Goal: Contribute content

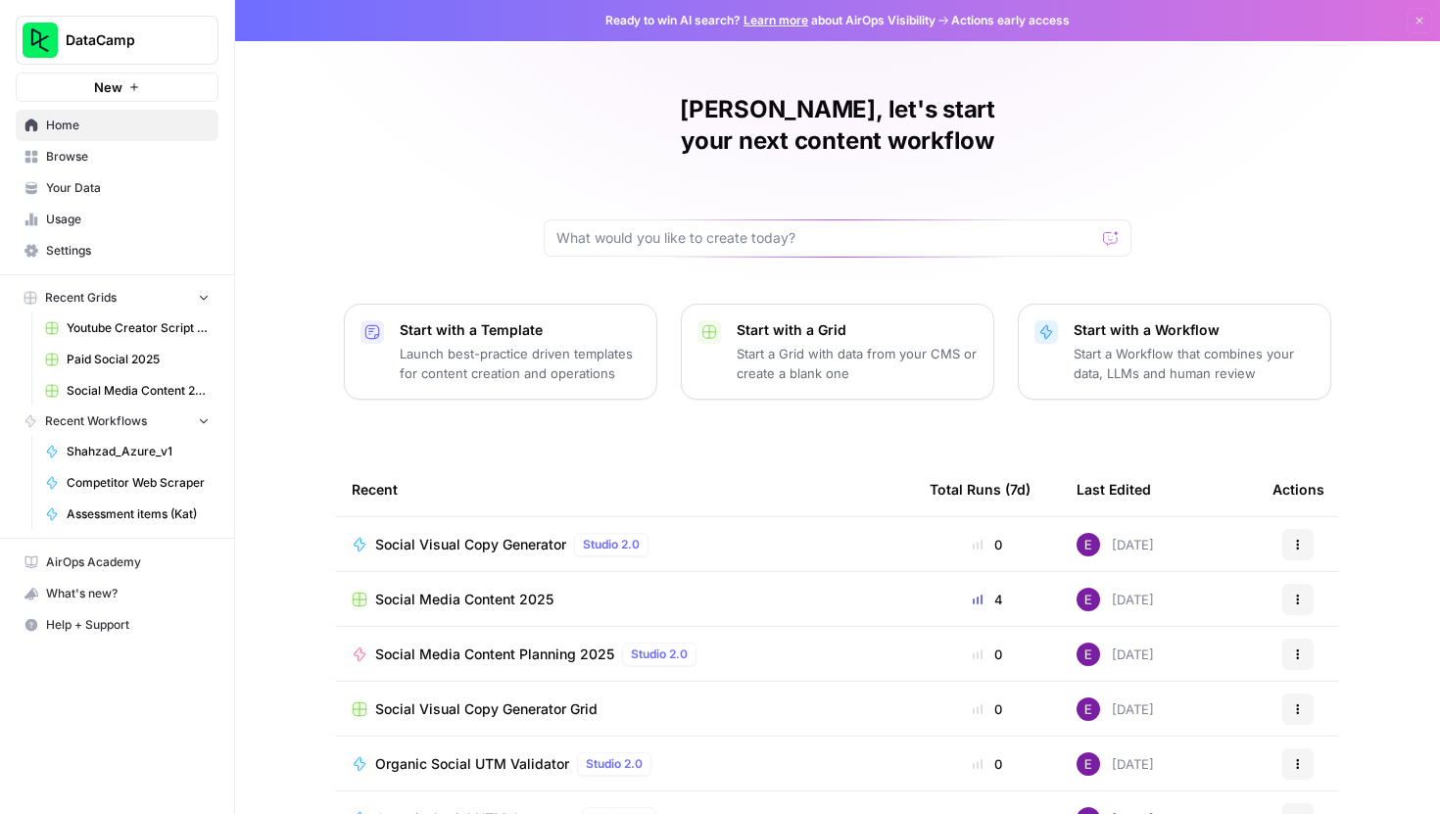
click at [495, 590] on span "Social Media Content 2025" at bounding box center [464, 600] width 178 height 20
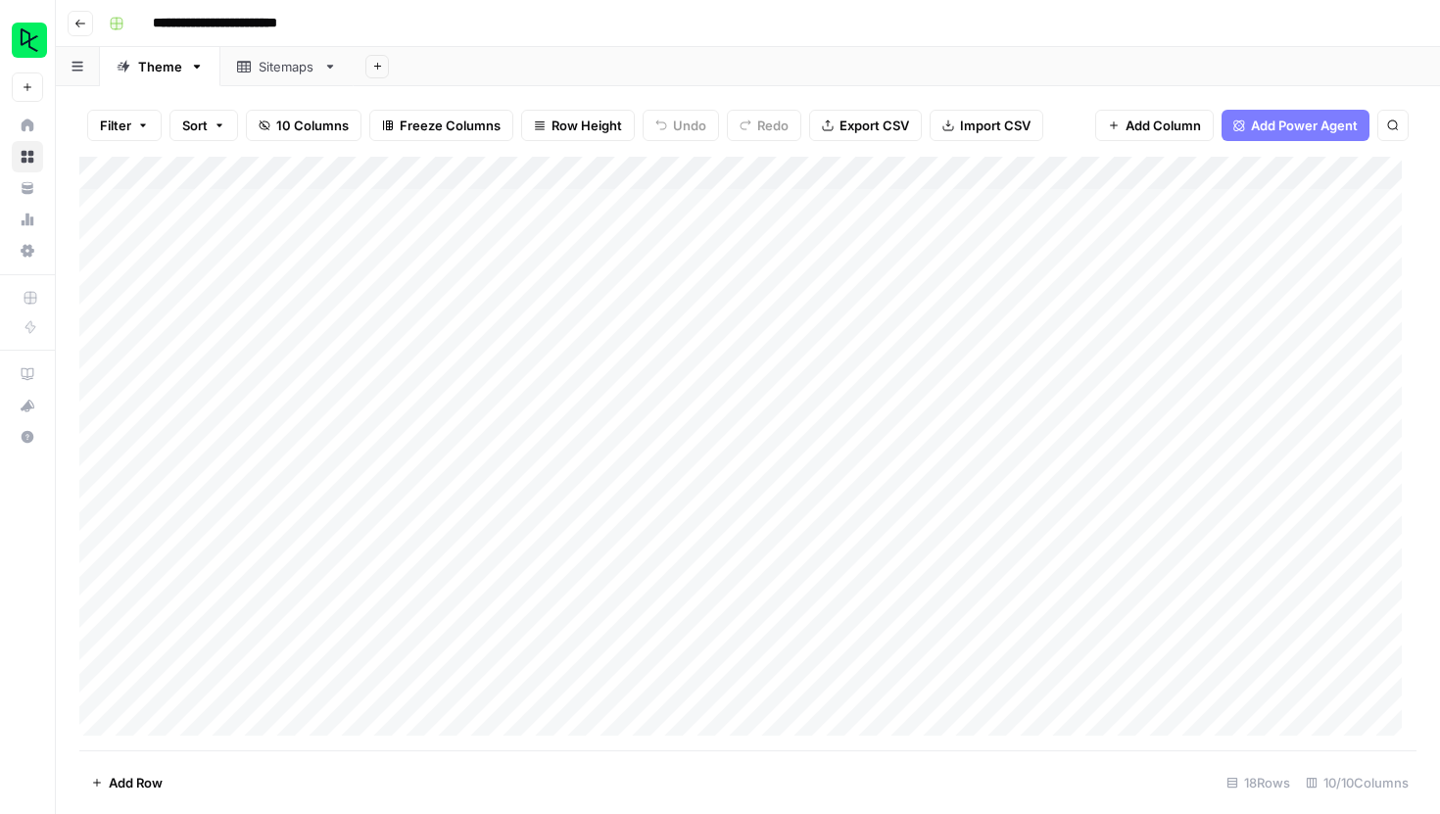
scroll to position [85, 0]
click at [193, 685] on div "Add Column" at bounding box center [747, 454] width 1337 height 594
click at [222, 685] on div "Add Column" at bounding box center [747, 454] width 1337 height 594
type textarea "**********"
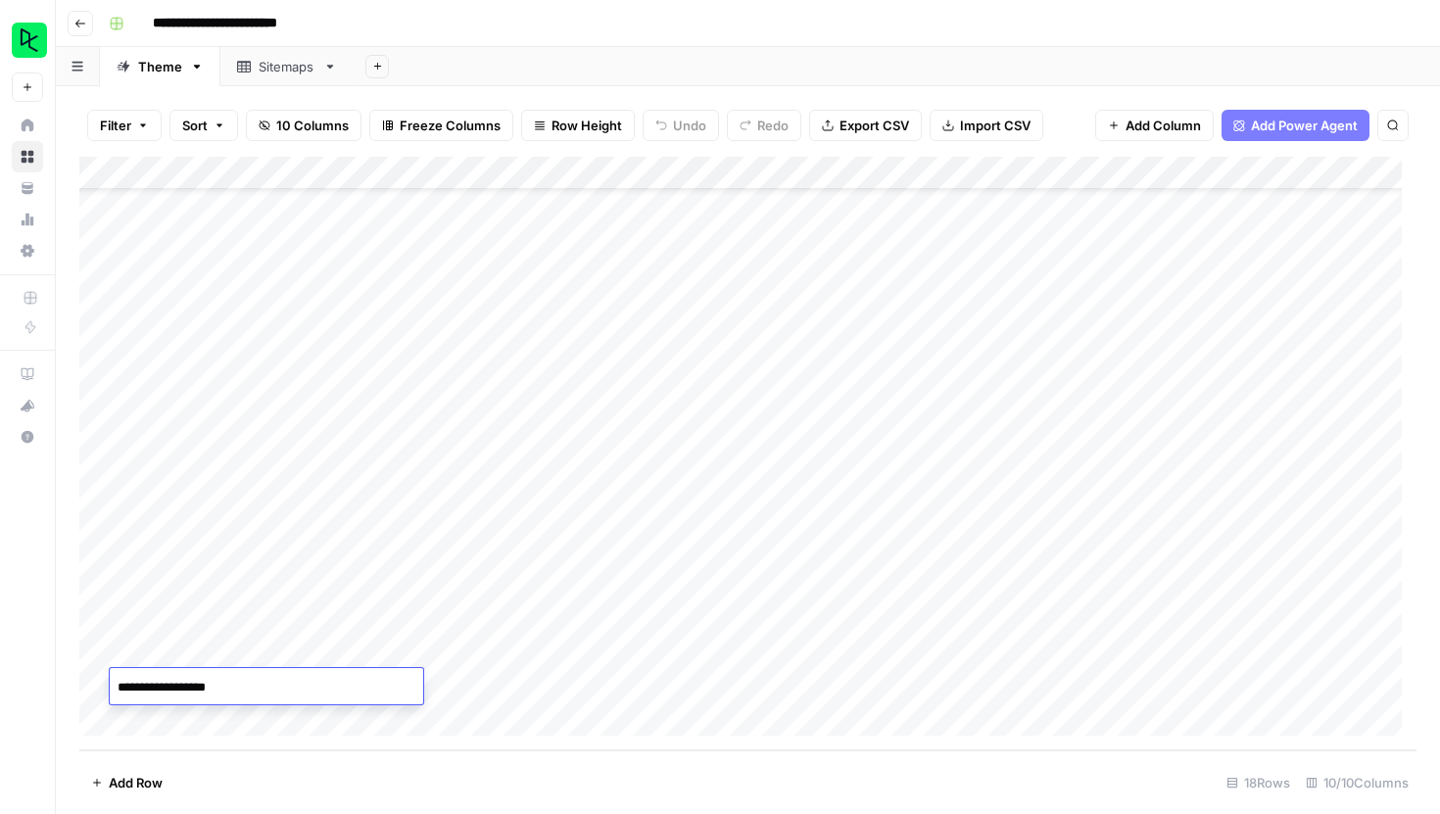
scroll to position [674, 0]
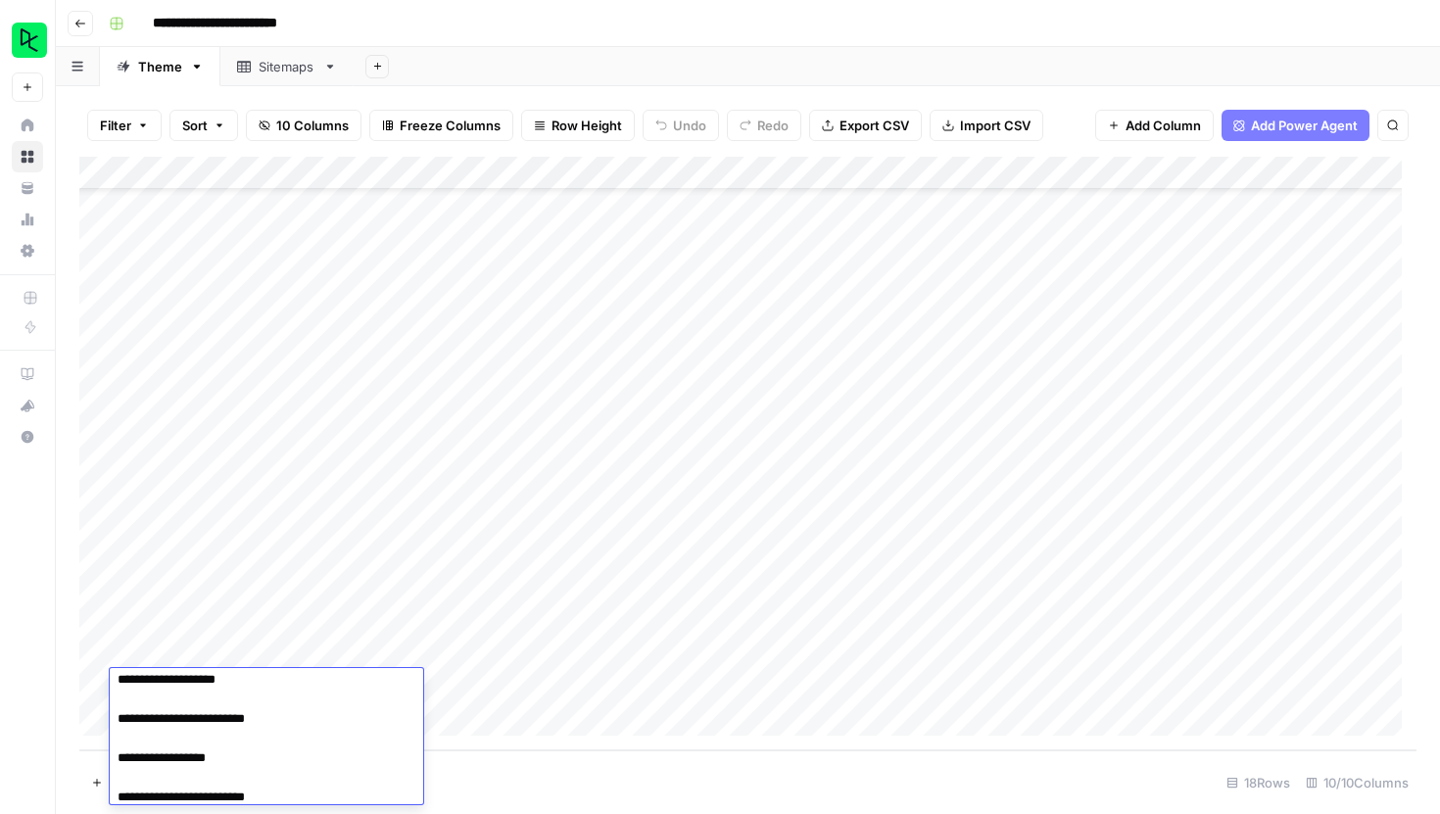
click at [574, 716] on div "Add Column" at bounding box center [747, 454] width 1337 height 594
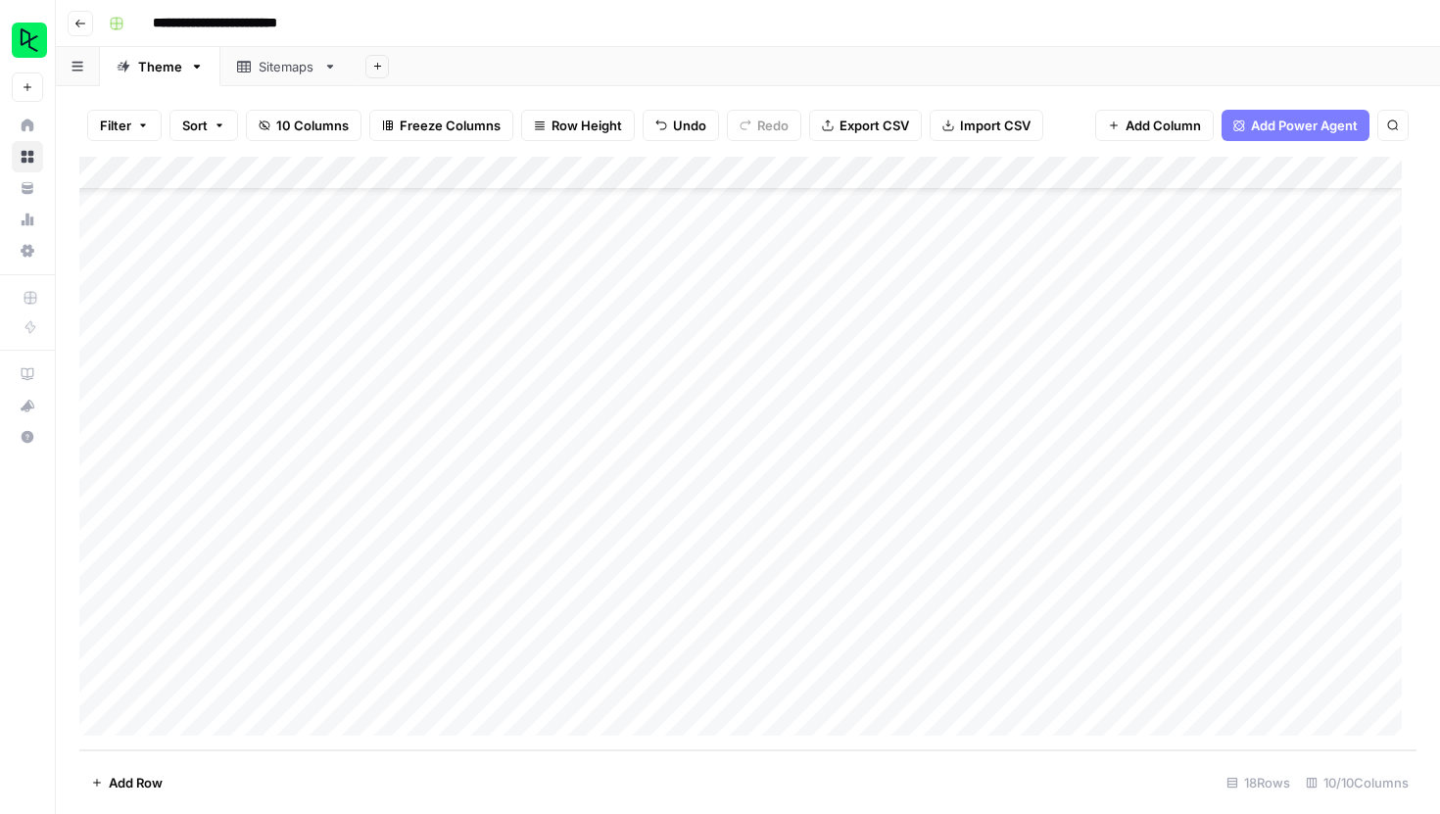
scroll to position [119, 0]
click at [453, 646] on div "Add Column" at bounding box center [747, 454] width 1337 height 594
click at [706, 660] on div "Add Column" at bounding box center [747, 454] width 1337 height 594
click at [711, 654] on div "Add Column" at bounding box center [747, 454] width 1337 height 594
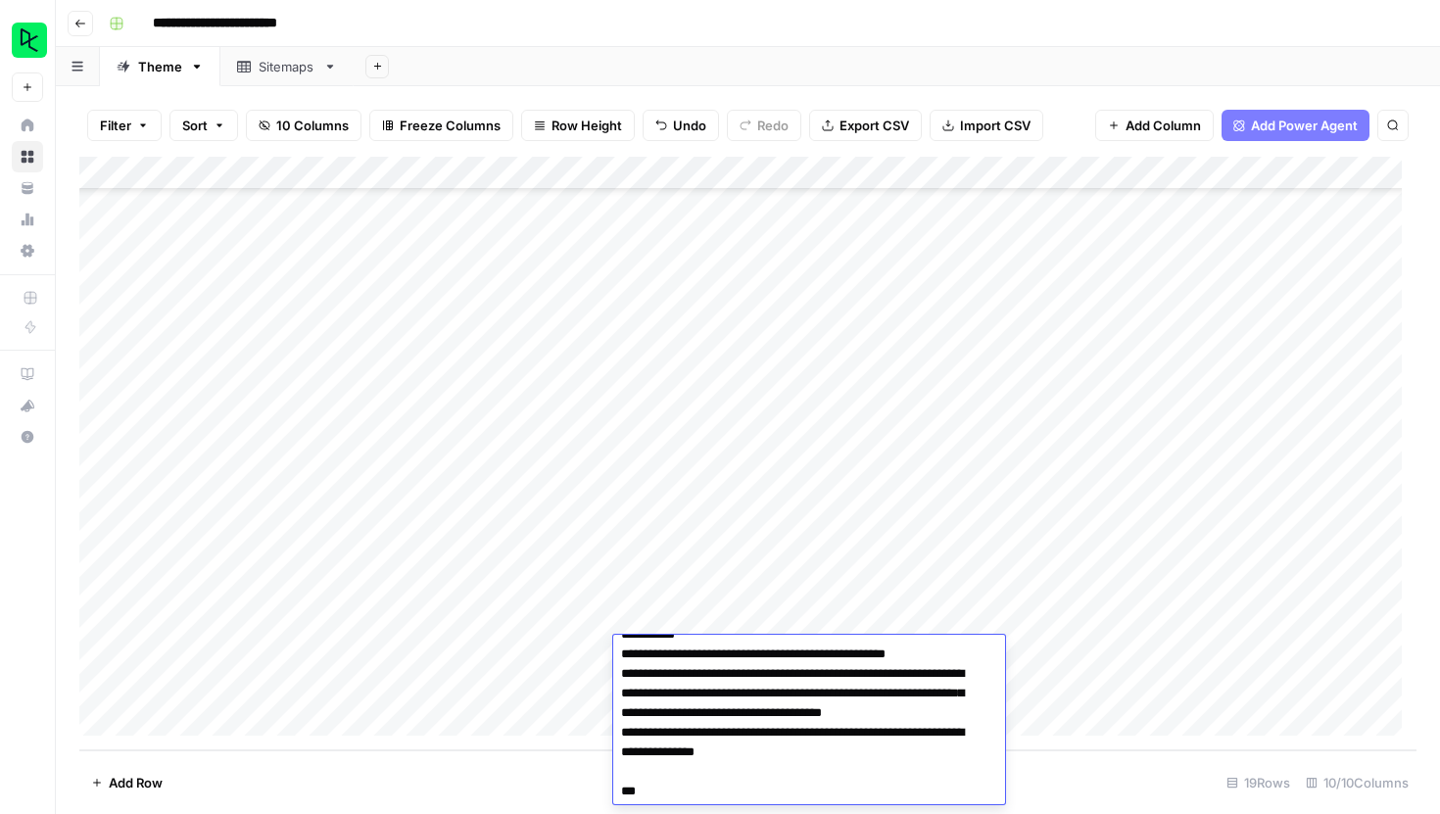
scroll to position [1160, 0]
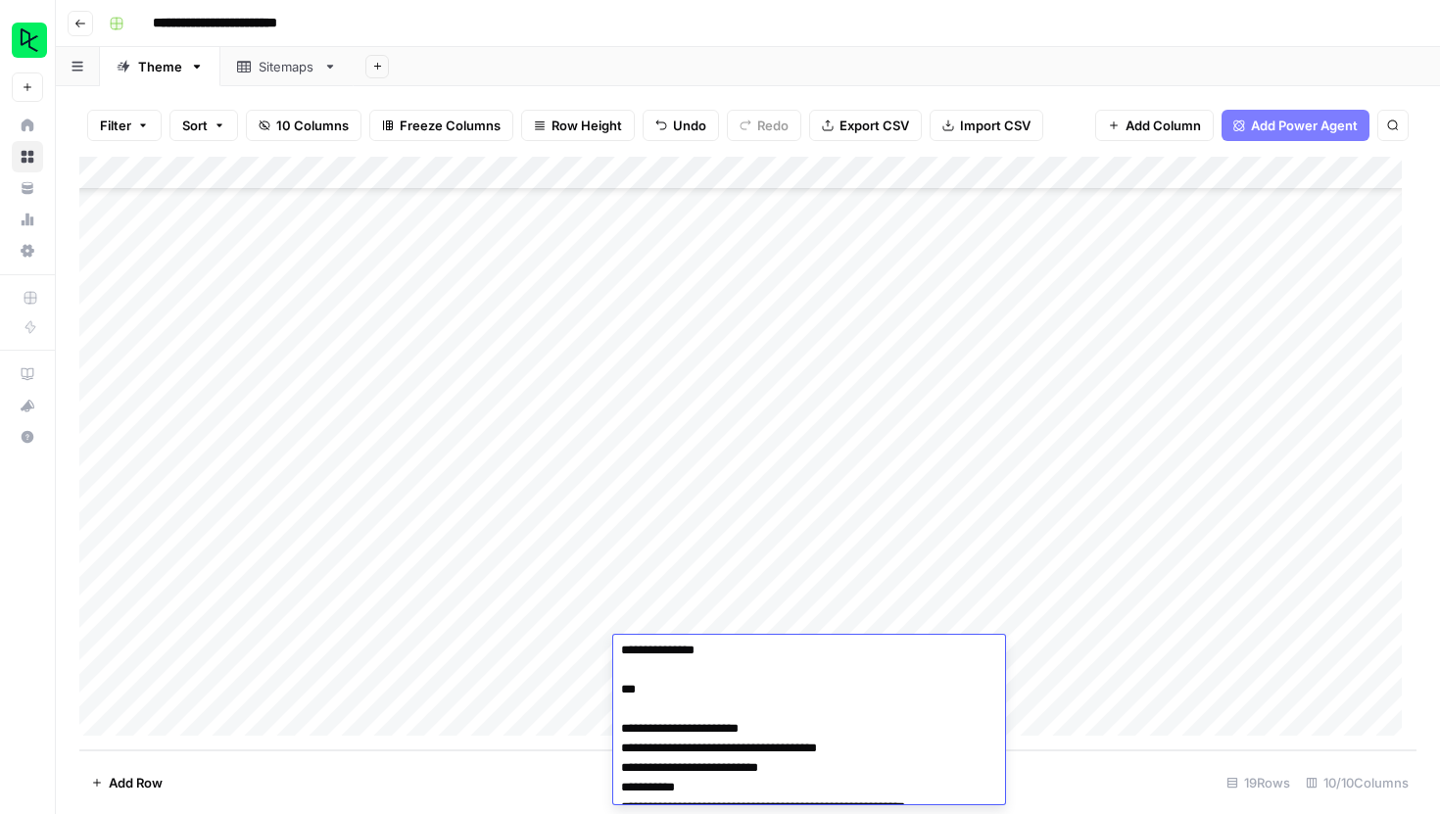
click at [1041, 773] on footer "Add Row 19 Rows 10/10 Columns" at bounding box center [747, 782] width 1337 height 64
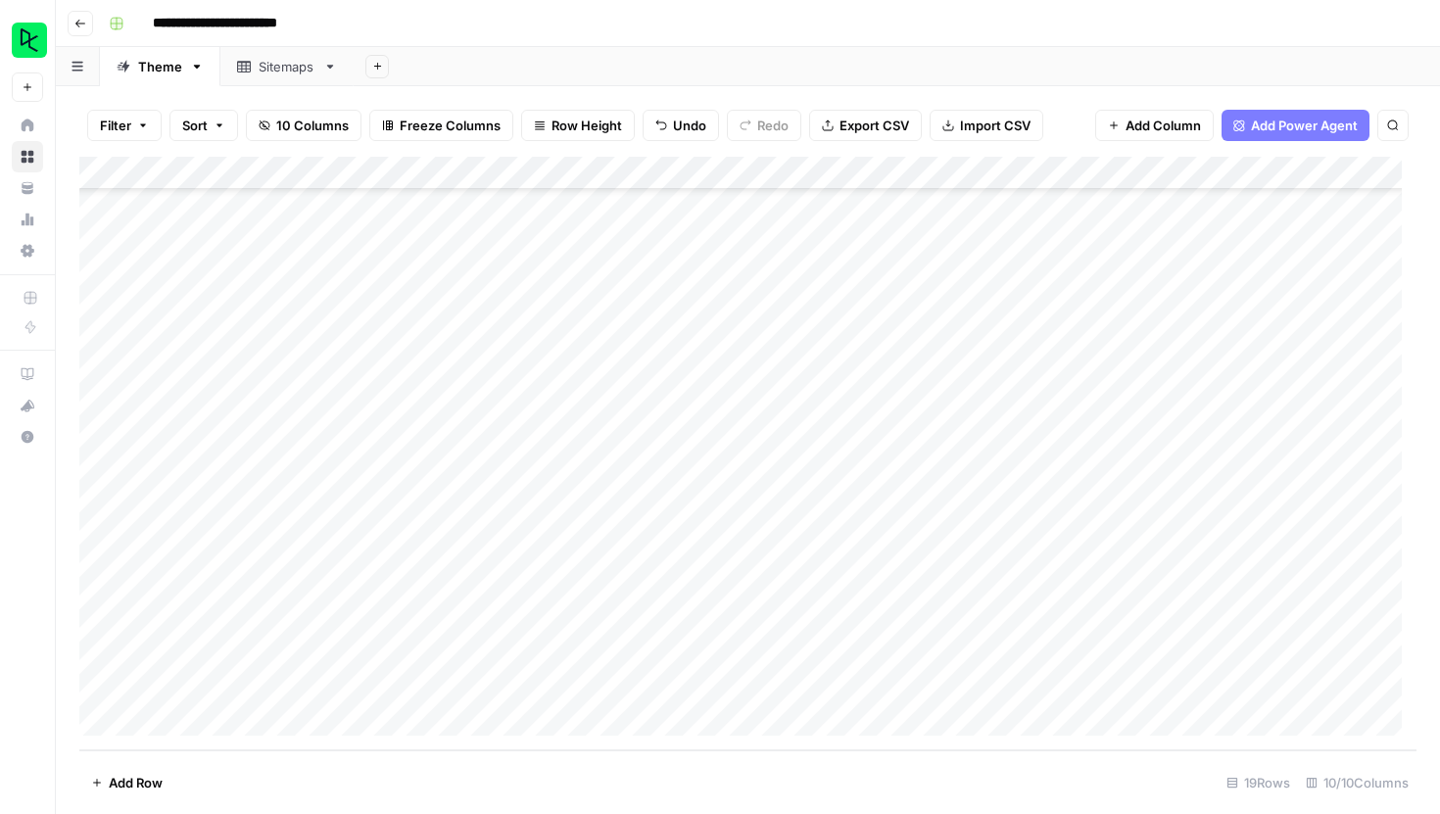
click at [850, 652] on div "Add Column" at bounding box center [747, 454] width 1337 height 594
click at [850, 652] on input "text" at bounding box center [897, 657] width 199 height 20
type input "250818"
click at [1046, 650] on div "Add Column" at bounding box center [747, 454] width 1337 height 594
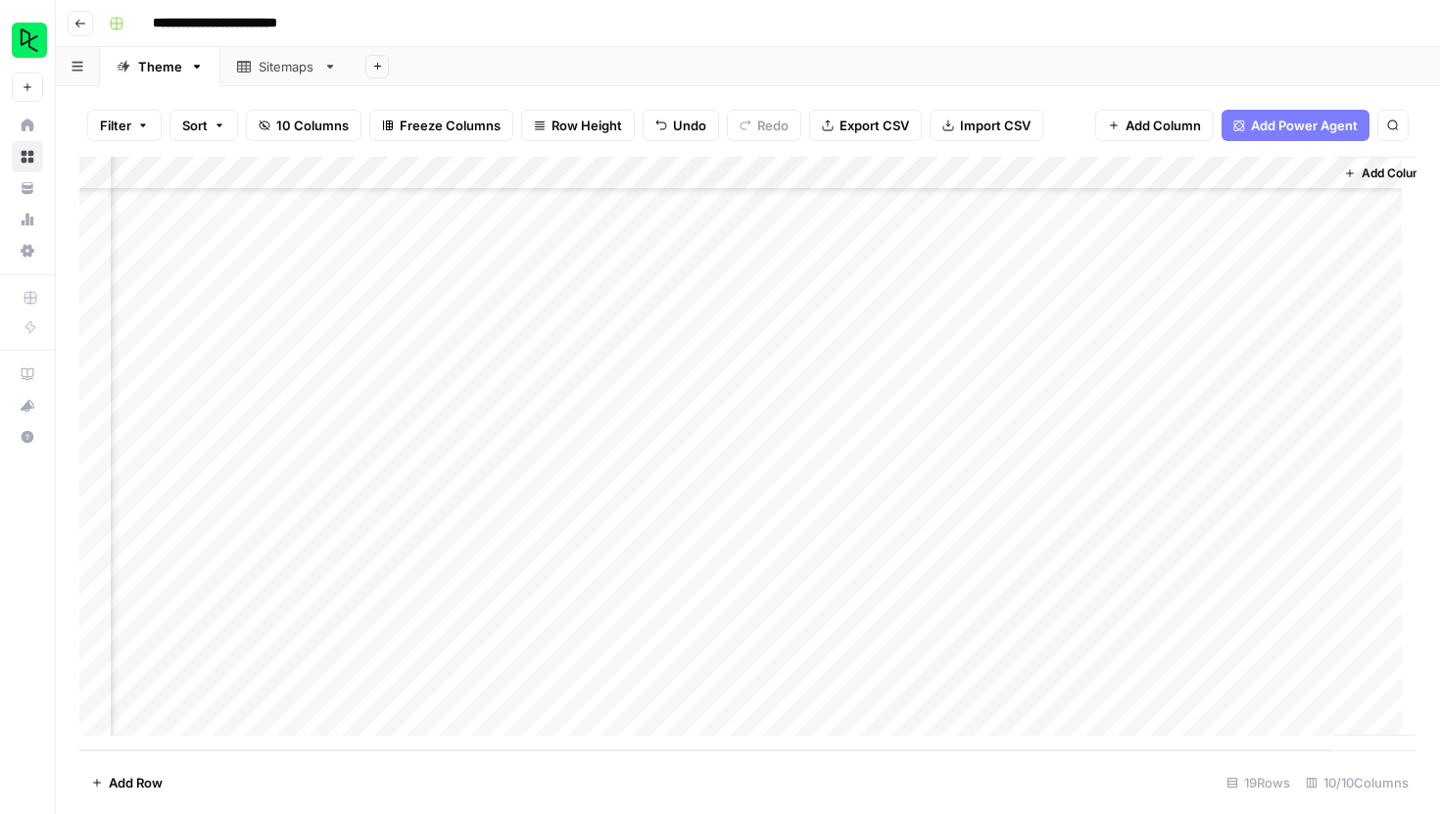
scroll to position [119, 733]
click at [666, 651] on div "Add Column" at bounding box center [747, 454] width 1337 height 594
click at [544, 654] on div "Add Column" at bounding box center [747, 454] width 1337 height 594
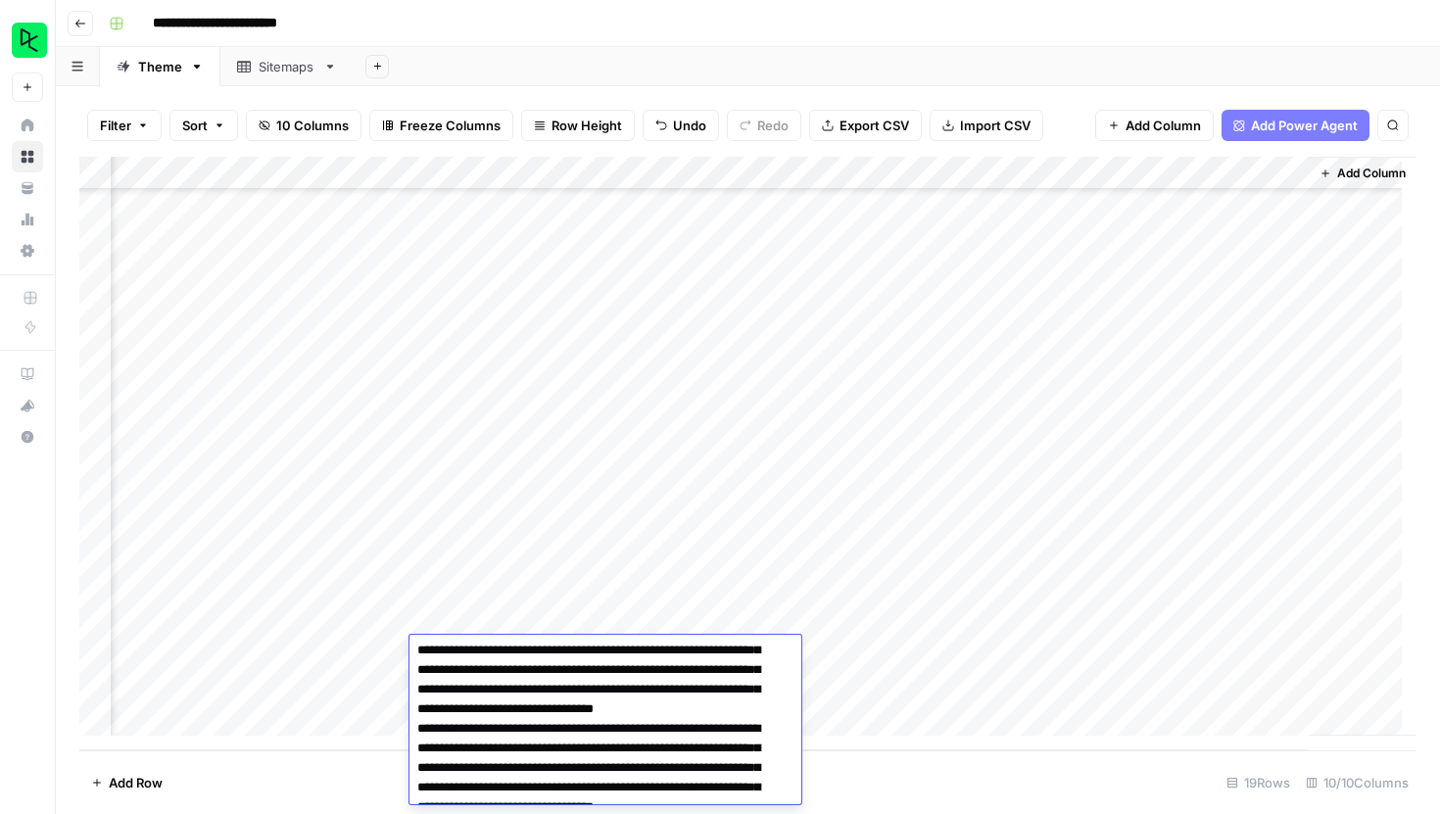
scroll to position [408, 0]
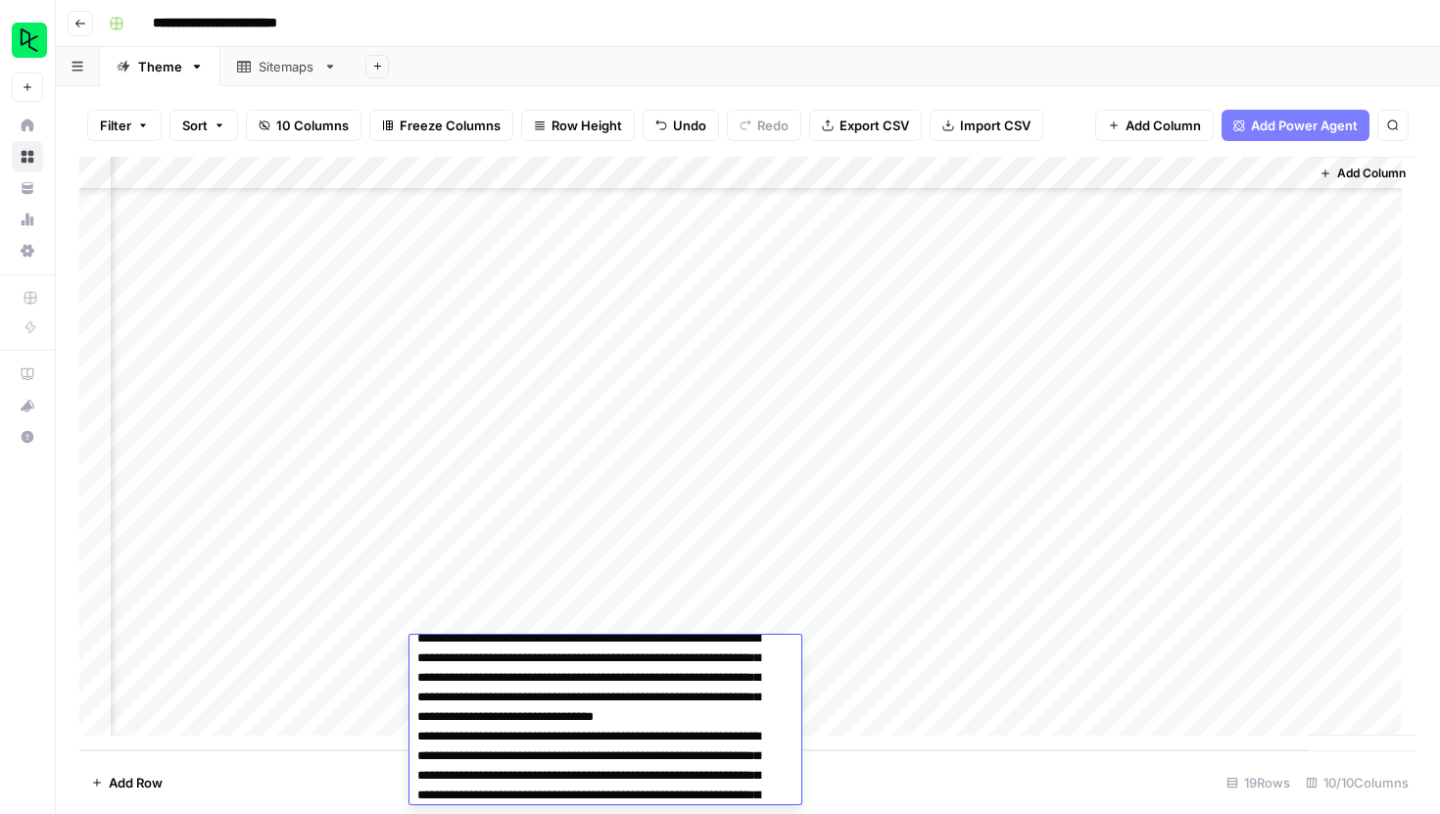
drag, startPoint x: 771, startPoint y: 721, endPoint x: 474, endPoint y: 666, distance: 301.9
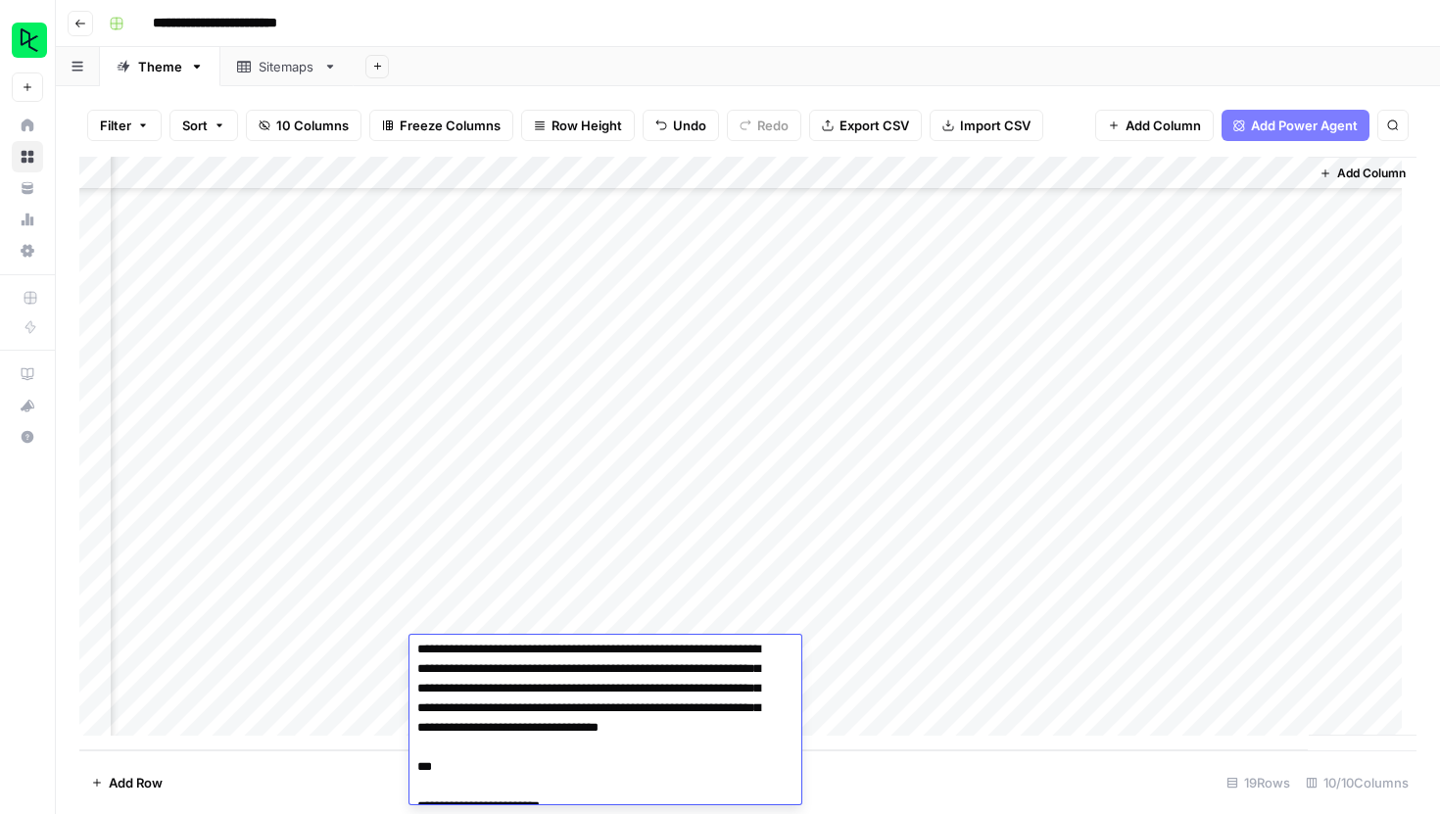
scroll to position [694, 0]
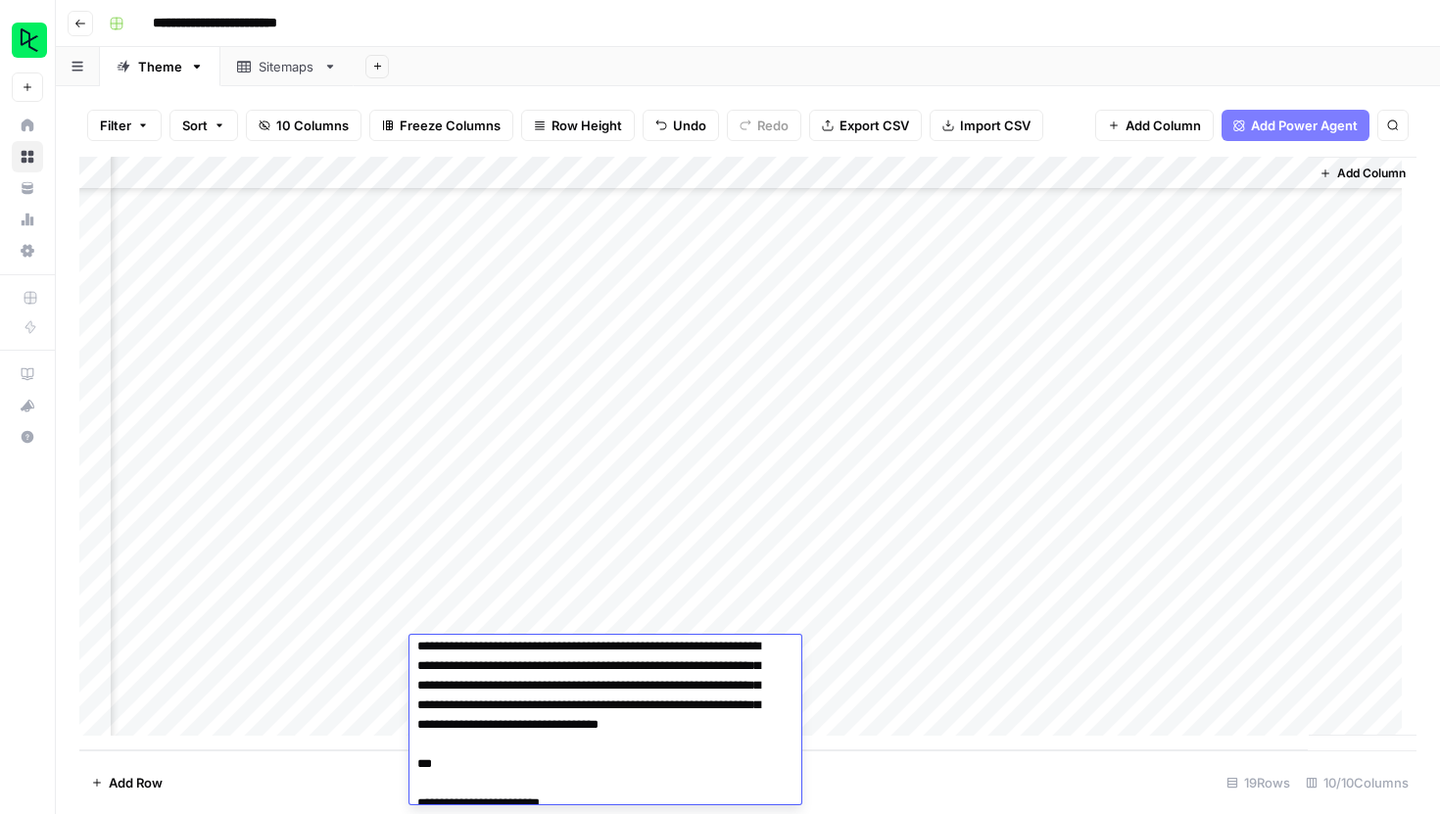
drag, startPoint x: 437, startPoint y: 665, endPoint x: 733, endPoint y: 702, distance: 298.2
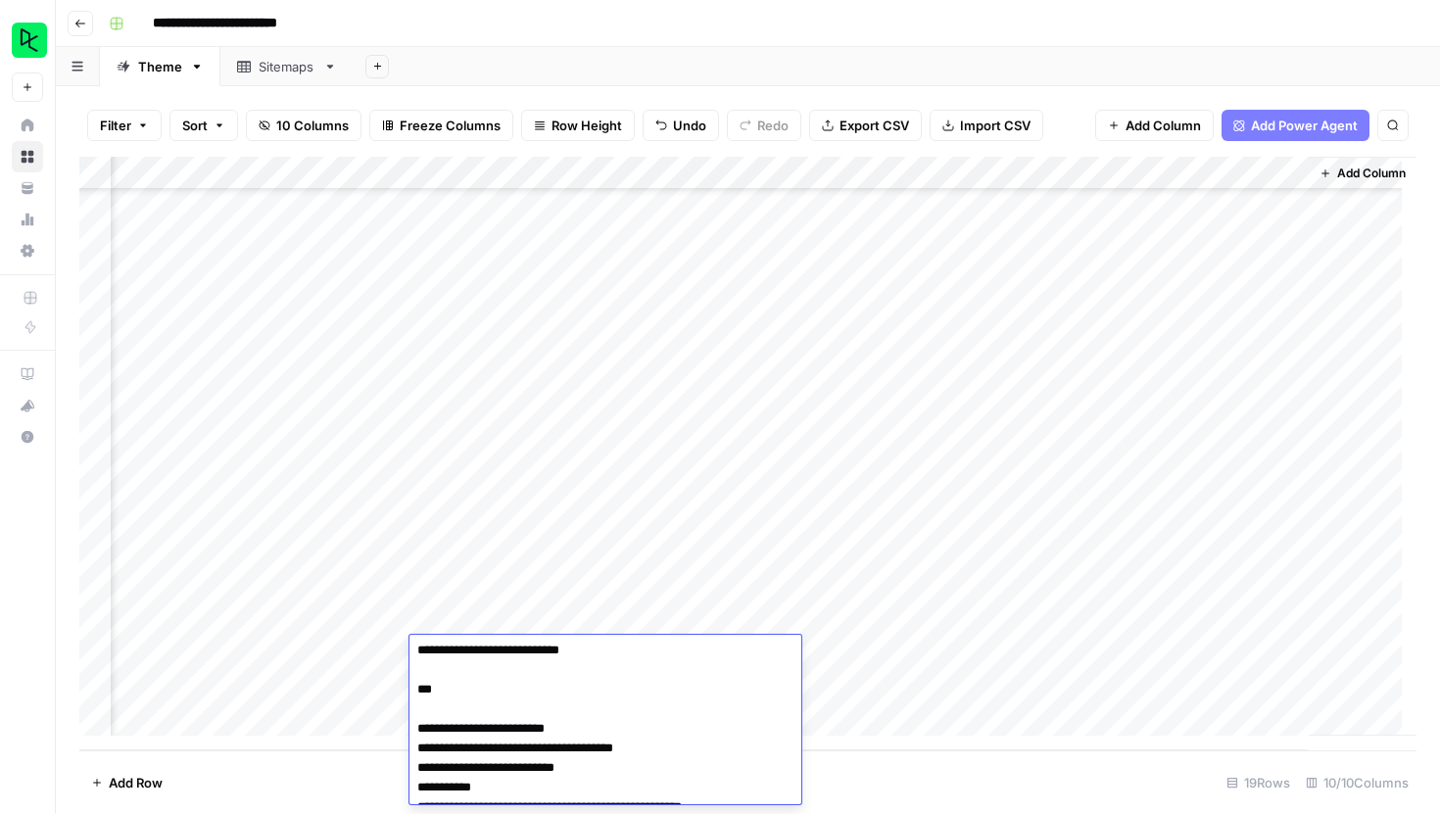
scroll to position [2241, 0]
